Goal: Register for event/course

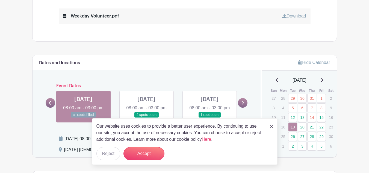
scroll to position [197, 0]
click at [151, 156] on button "Accept" at bounding box center [144, 153] width 41 height 13
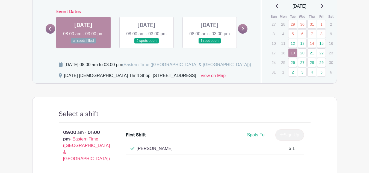
scroll to position [273, 0]
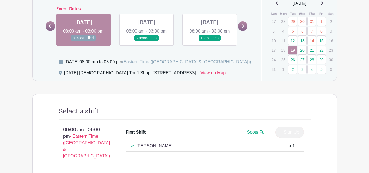
click at [244, 28] on icon at bounding box center [243, 26] width 2 height 4
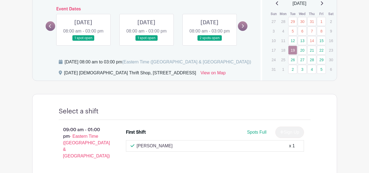
click at [242, 28] on icon at bounding box center [243, 26] width 2 height 4
click at [323, 3] on icon at bounding box center [322, 3] width 2 height 4
click at [323, 4] on icon at bounding box center [322, 3] width 3 height 4
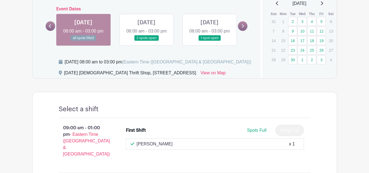
click at [210, 41] on link at bounding box center [210, 41] width 0 height 0
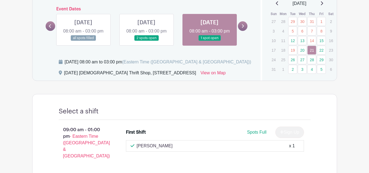
click at [242, 28] on icon at bounding box center [243, 26] width 2 height 4
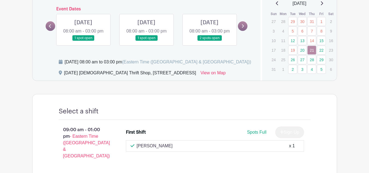
click at [242, 28] on icon at bounding box center [243, 26] width 2 height 4
click at [83, 41] on link at bounding box center [83, 41] width 0 height 0
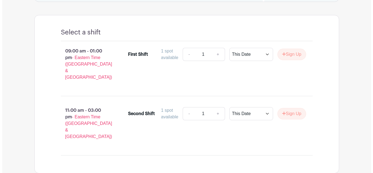
scroll to position [361, 0]
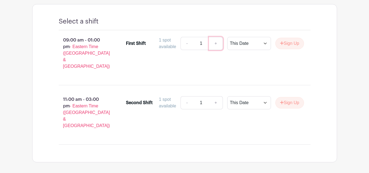
click at [214, 50] on link "+" at bounding box center [216, 43] width 14 height 13
click at [194, 50] on input "1" at bounding box center [201, 43] width 16 height 13
click at [263, 50] on select "This Date Select Dates" at bounding box center [249, 43] width 44 height 13
click at [227, 45] on select "This Date Select Dates" at bounding box center [249, 43] width 44 height 13
click at [289, 49] on button "Sign Up" at bounding box center [290, 43] width 29 height 11
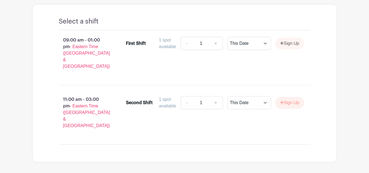
click at [289, 49] on div "Sign Up" at bounding box center [287, 43] width 33 height 11
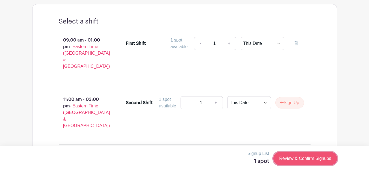
click at [300, 159] on link "Review & Confirm Signups" at bounding box center [305, 158] width 63 height 13
